Goal: Task Accomplishment & Management: Manage account settings

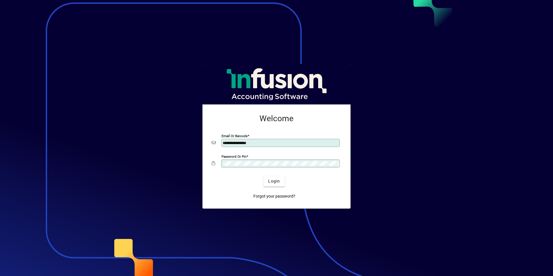
click at [125, 93] on div at bounding box center [276, 138] width 553 height 276
